Goal: Navigation & Orientation: Find specific page/section

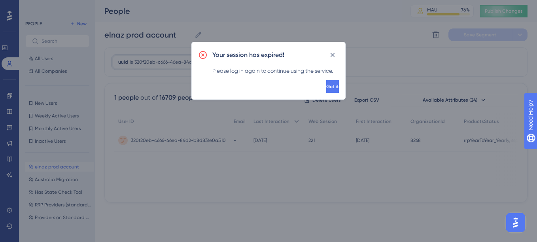
click at [326, 84] on button "Got it" at bounding box center [332, 86] width 13 height 13
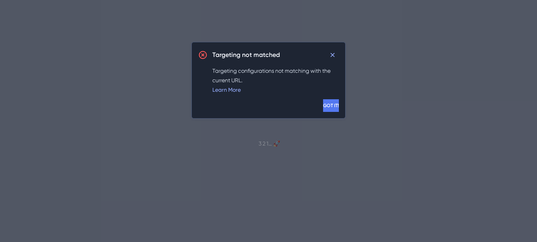
click at [323, 105] on span "GOT IT!" at bounding box center [331, 105] width 16 height 6
